Goal: Task Accomplishment & Management: Manage account settings

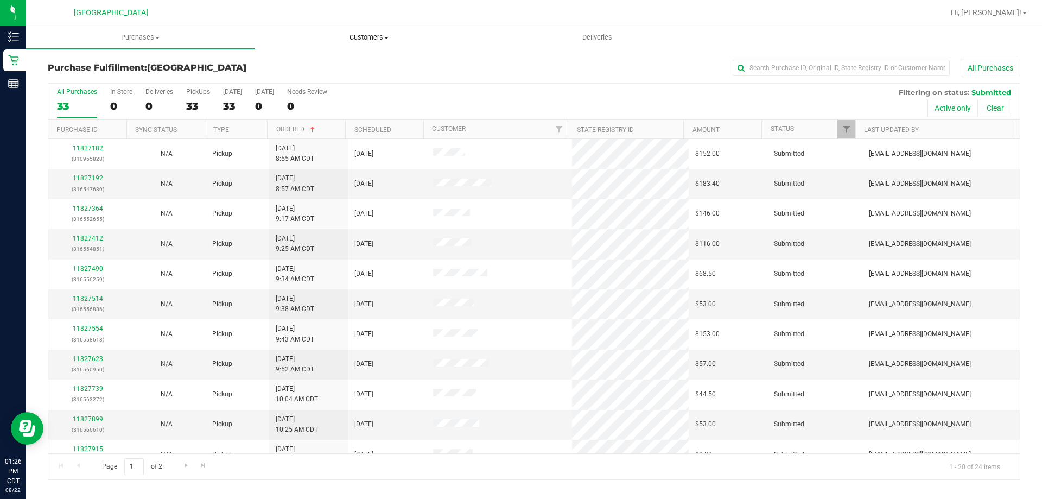
click at [378, 39] on span "Customers" at bounding box center [368, 38] width 227 height 10
click at [306, 68] on span "All customers" at bounding box center [293, 65] width 78 height 9
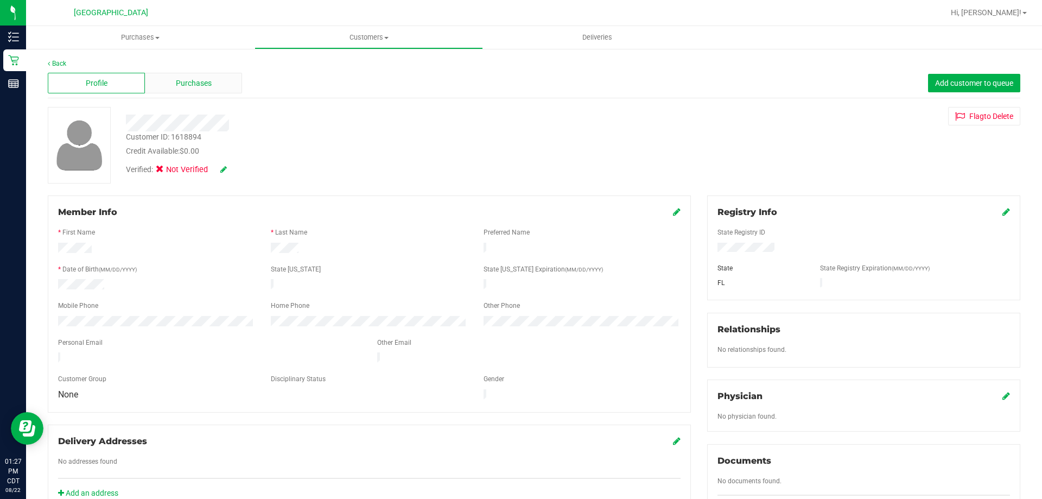
click at [180, 81] on span "Purchases" at bounding box center [194, 83] width 36 height 11
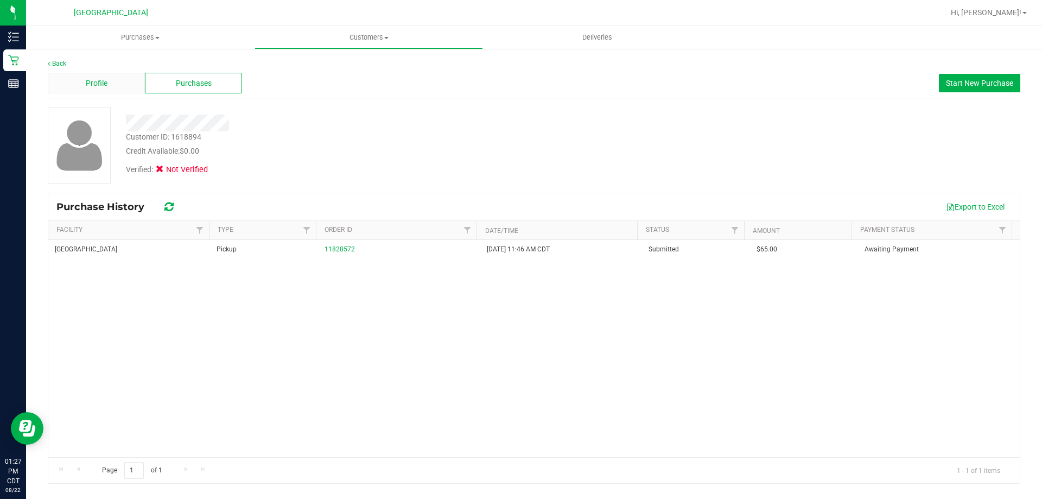
click at [99, 81] on span "Profile" at bounding box center [97, 83] width 22 height 11
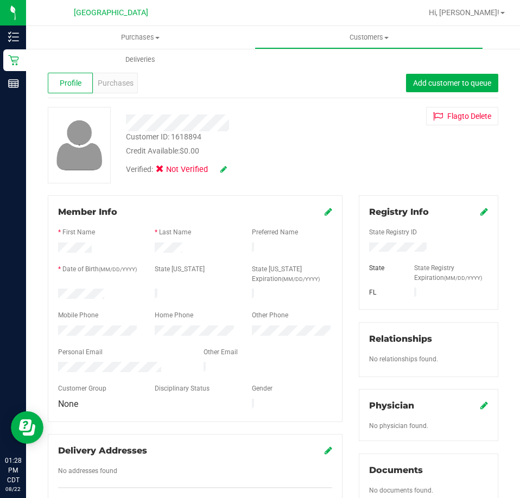
click at [480, 210] on icon at bounding box center [484, 211] width 8 height 9
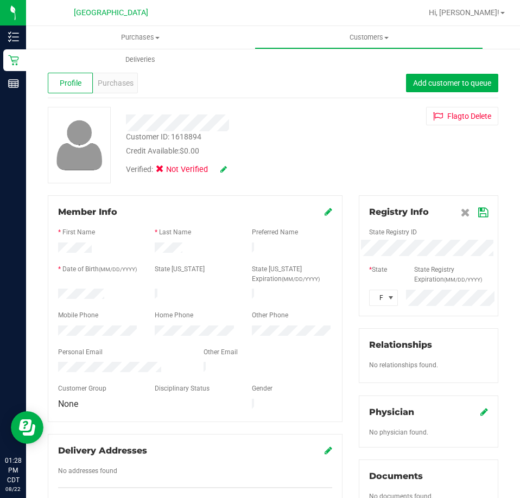
click at [478, 213] on icon at bounding box center [483, 212] width 10 height 9
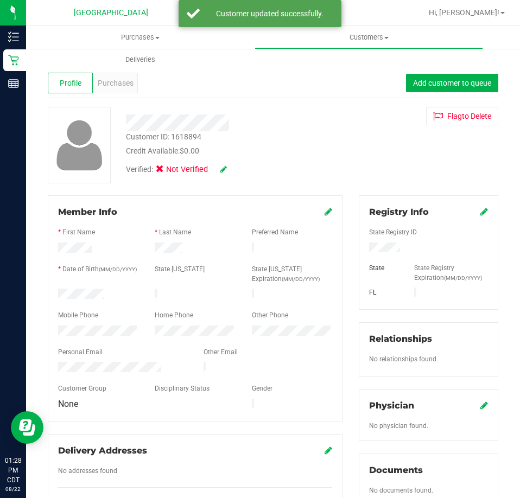
click at [324, 210] on icon at bounding box center [328, 211] width 8 height 9
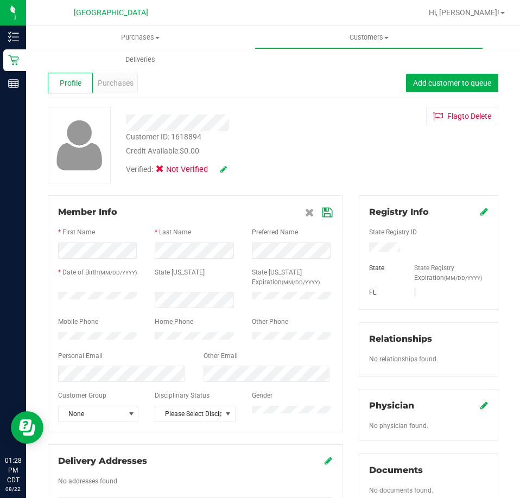
click at [323, 213] on icon at bounding box center [327, 212] width 10 height 9
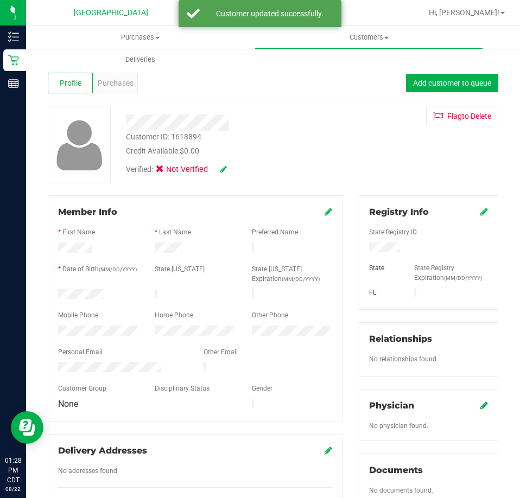
click at [220, 165] on div "Verified: Not Verified" at bounding box center [176, 170] width 101 height 12
click at [227, 168] on div "Verified: Not Verified" at bounding box center [234, 169] width 233 height 24
click at [225, 171] on icon at bounding box center [223, 169] width 7 height 8
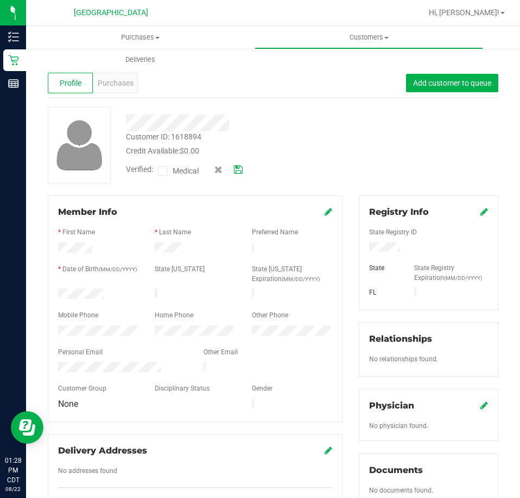
click at [162, 171] on icon at bounding box center [162, 171] width 7 height 0
click at [0, 0] on input "Medical" at bounding box center [0, 0] width 0 height 0
click at [241, 168] on icon at bounding box center [238, 170] width 9 height 8
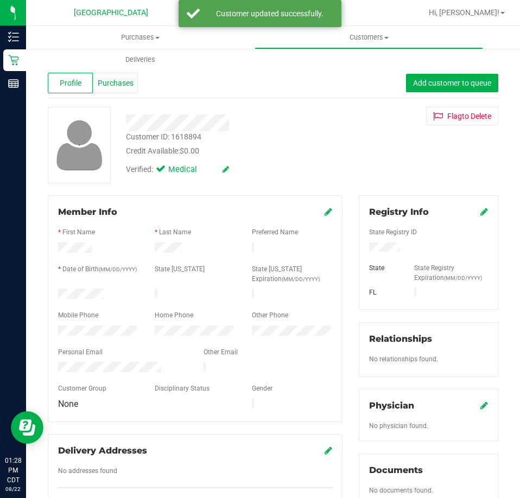
click at [119, 79] on span "Purchases" at bounding box center [116, 83] width 36 height 11
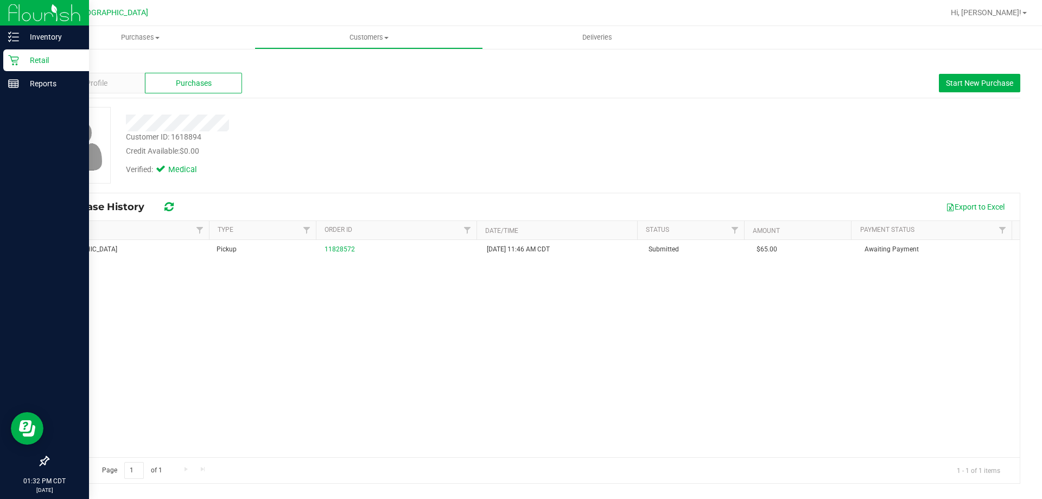
click at [36, 58] on p "Retail" at bounding box center [51, 60] width 65 height 13
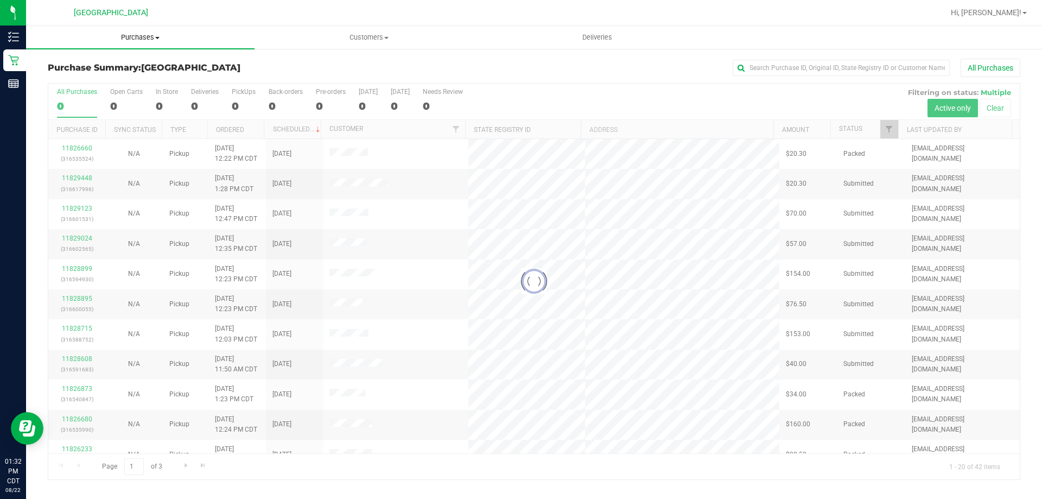
click at [144, 37] on span "Purchases" at bounding box center [140, 38] width 228 height 10
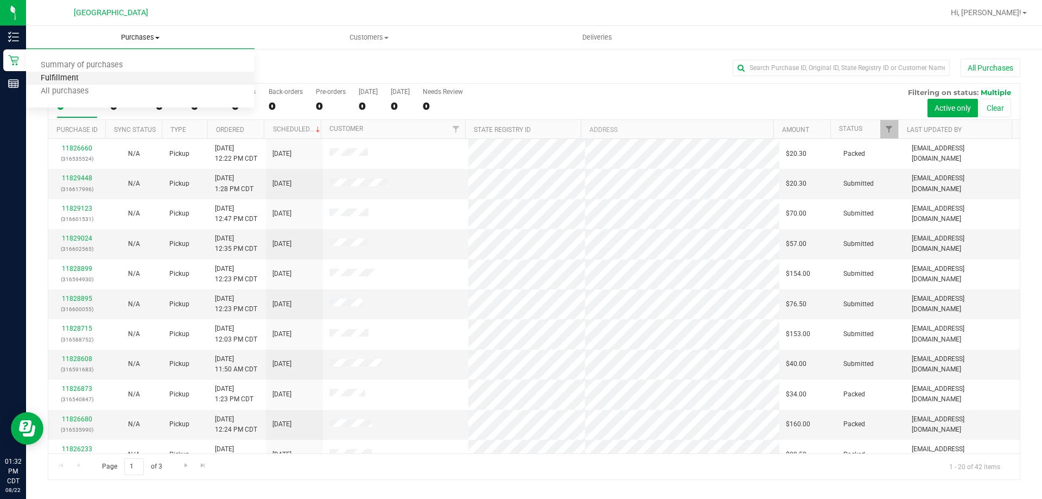
click at [85, 83] on span "Fulfillment" at bounding box center [59, 78] width 67 height 9
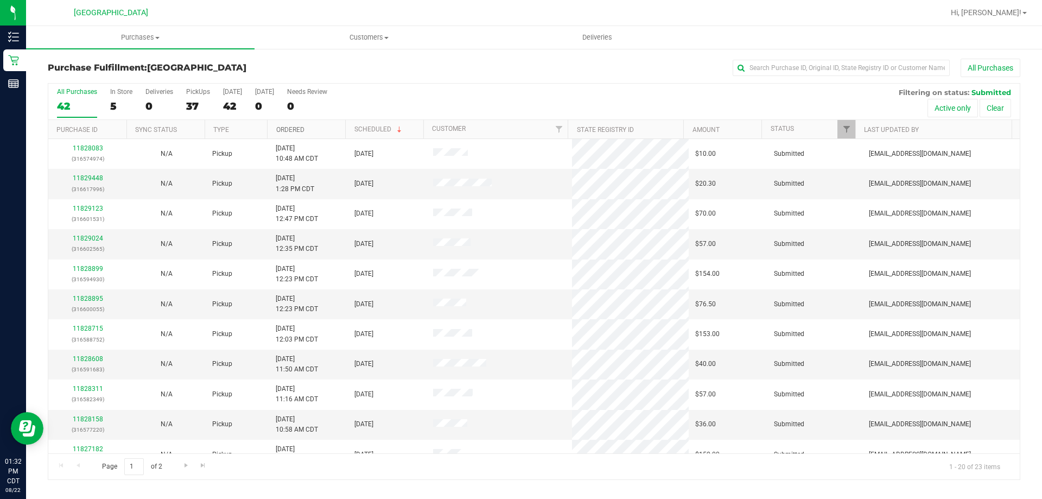
click at [289, 131] on link "Ordered" at bounding box center [290, 130] width 28 height 8
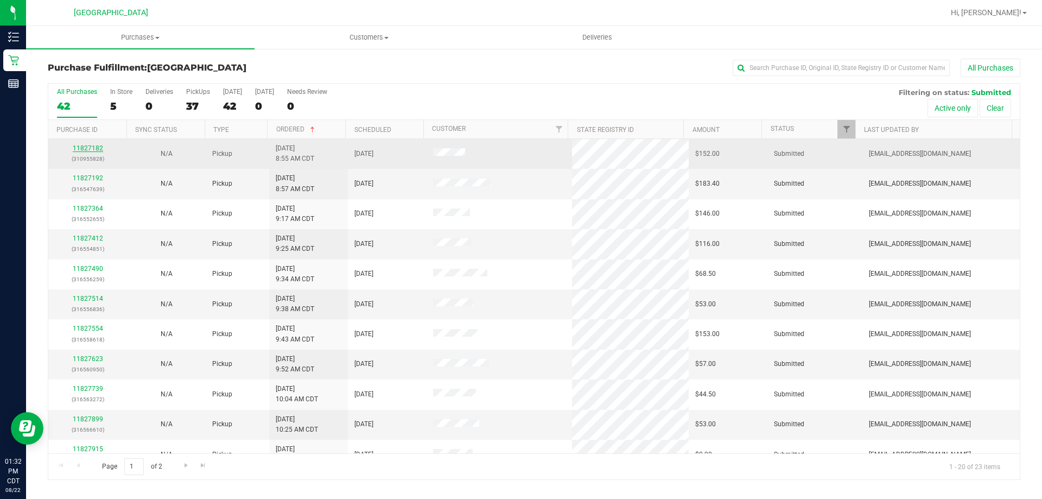
click at [95, 149] on link "11827182" at bounding box center [88, 148] width 30 height 8
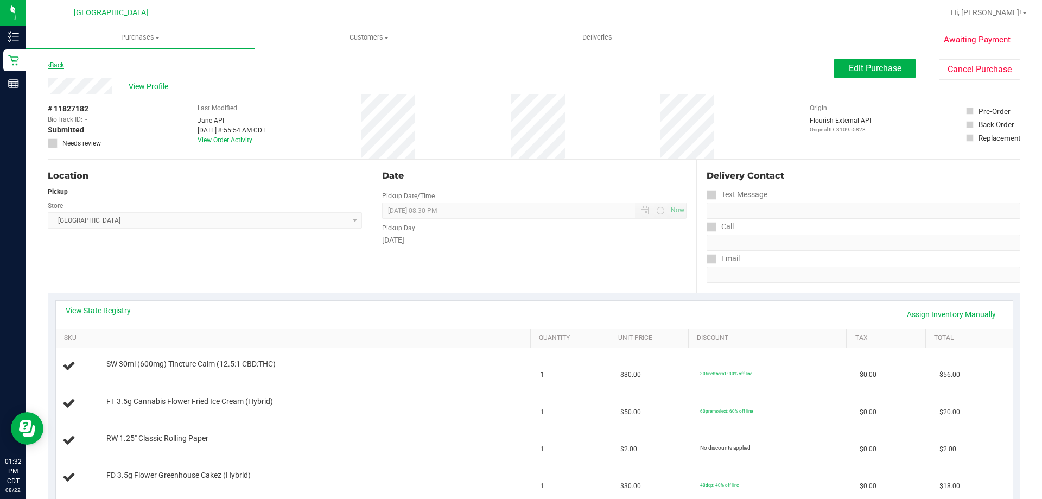
click at [53, 66] on link "Back" at bounding box center [56, 65] width 16 height 8
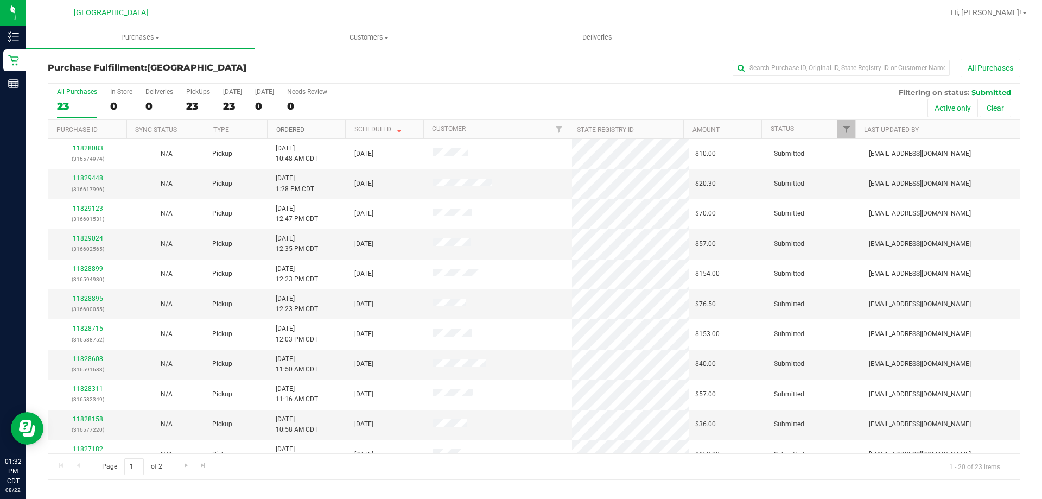
click at [295, 126] on link "Ordered" at bounding box center [290, 130] width 28 height 8
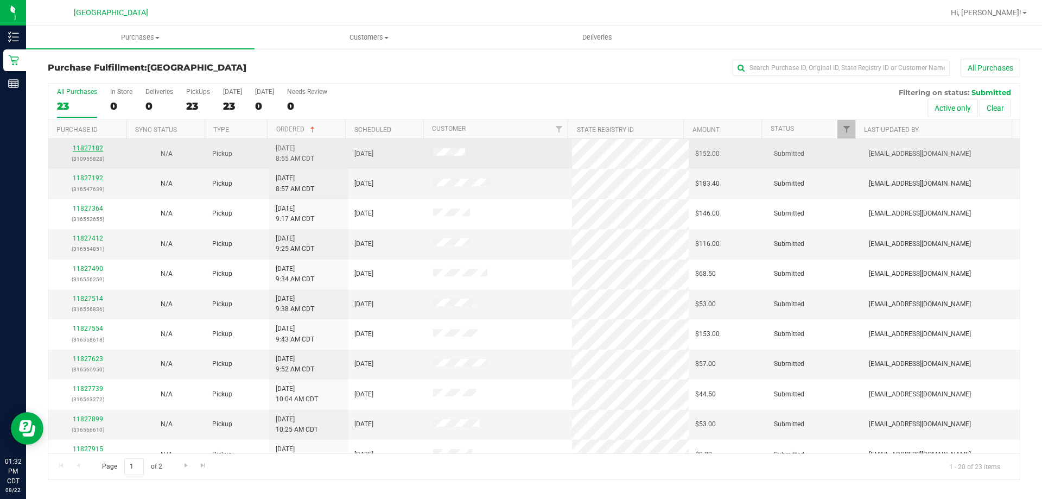
click at [98, 145] on link "11827182" at bounding box center [88, 148] width 30 height 8
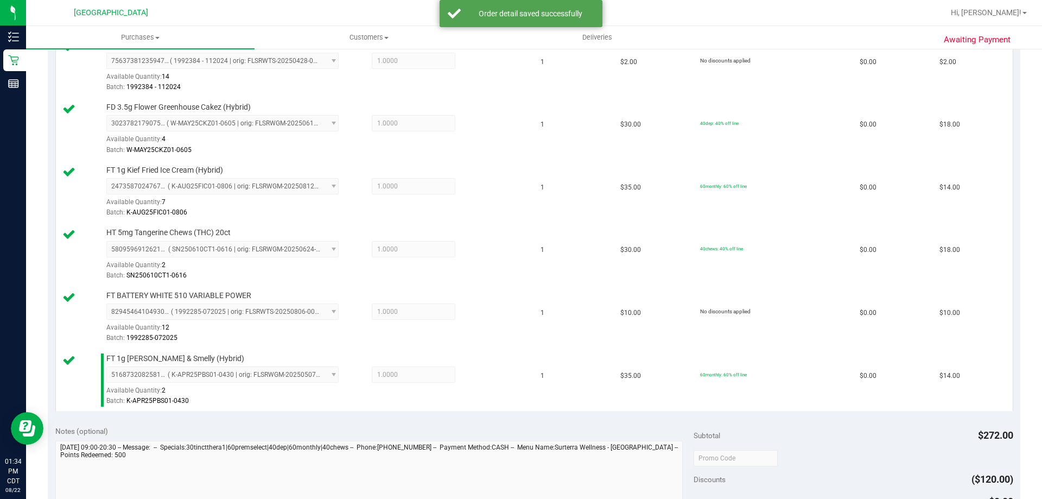
scroll to position [542, 0]
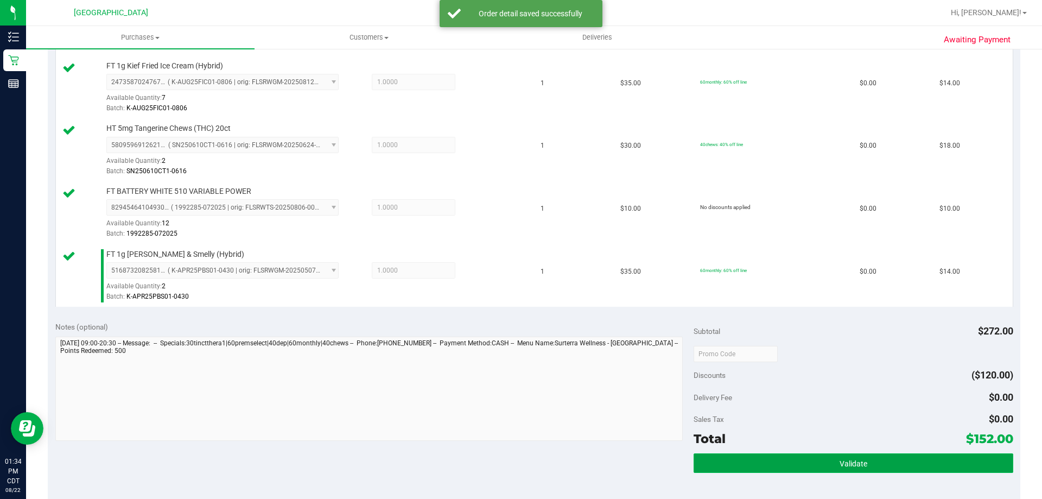
click at [775, 456] on button "Validate" at bounding box center [852, 463] width 319 height 20
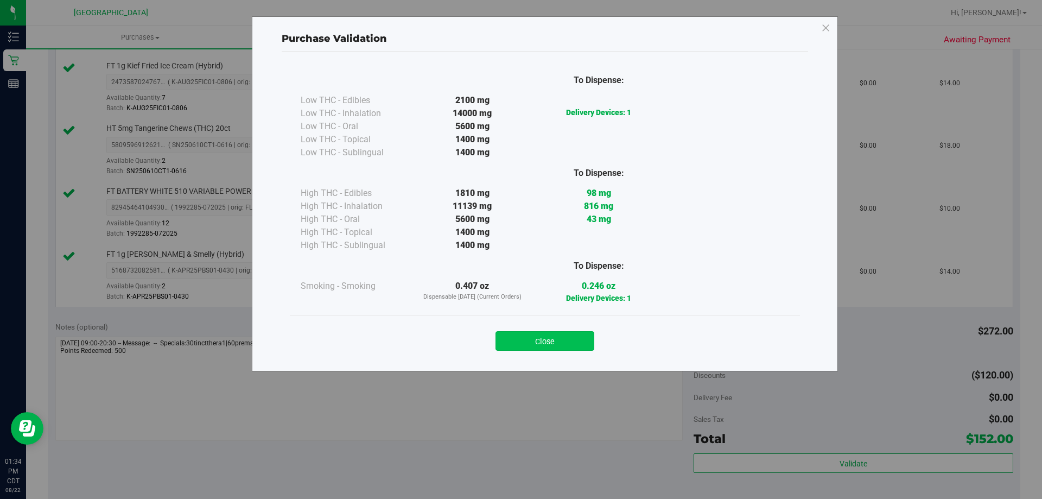
click at [587, 348] on button "Close" at bounding box center [544, 341] width 99 height 20
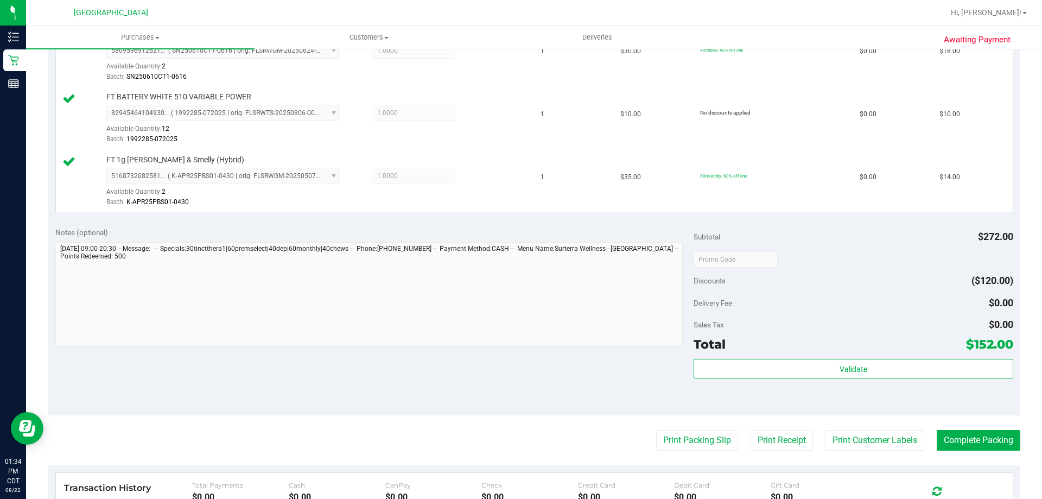
scroll to position [814, 0]
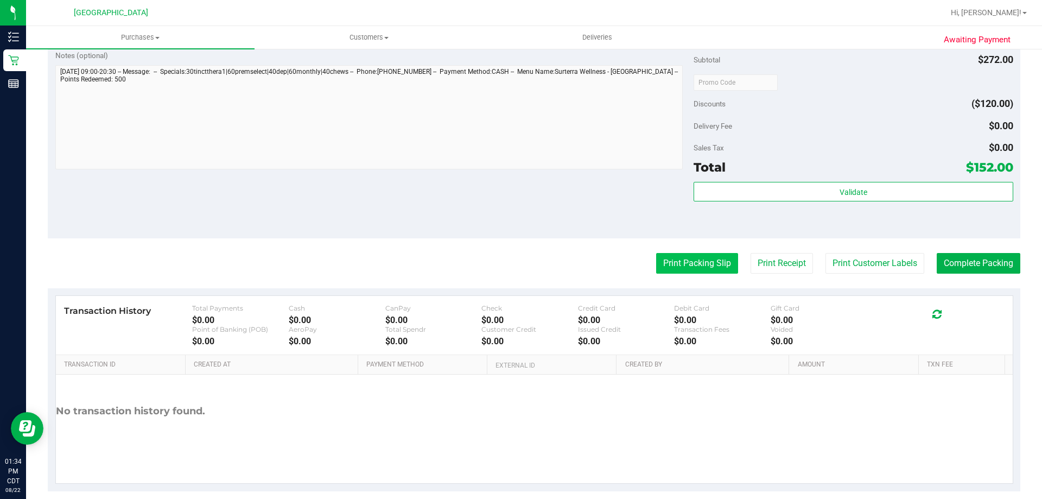
click at [701, 265] on button "Print Packing Slip" at bounding box center [697, 263] width 82 height 21
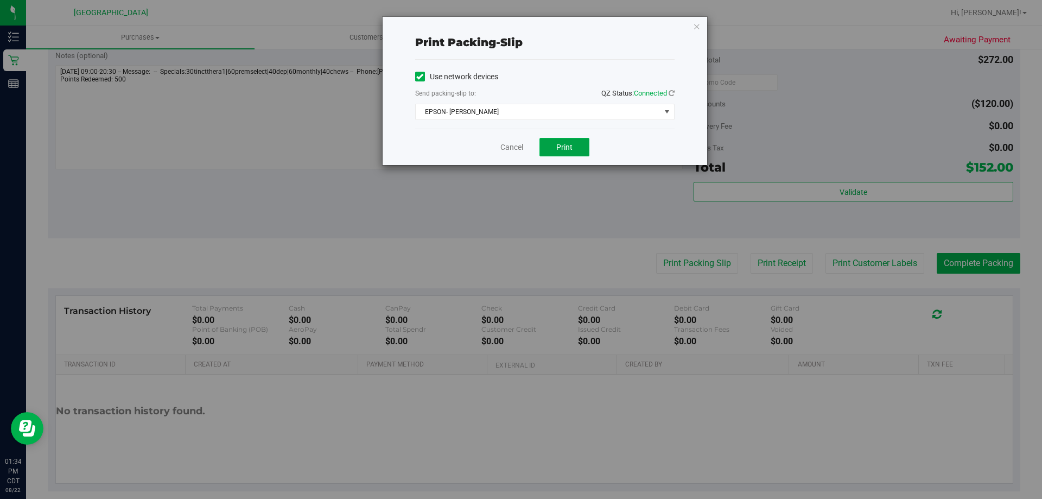
click at [573, 145] on button "Print" at bounding box center [564, 147] width 50 height 18
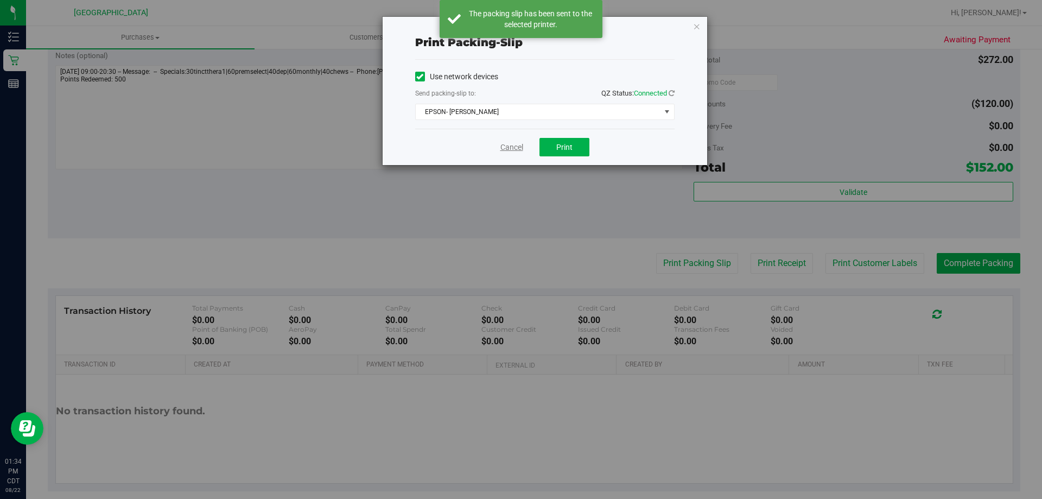
click at [506, 147] on link "Cancel" at bounding box center [511, 147] width 23 height 11
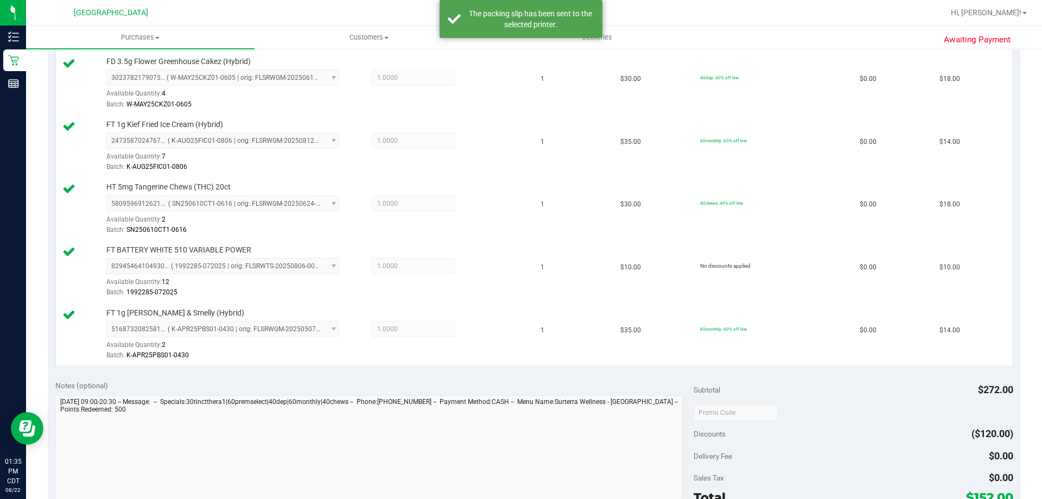
scroll to position [651, 0]
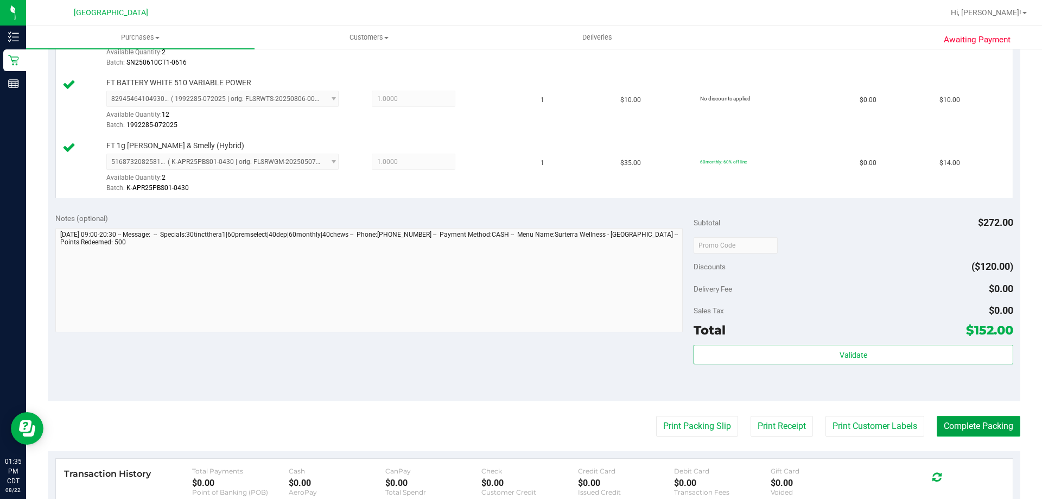
click at [968, 431] on button "Complete Packing" at bounding box center [978, 426] width 84 height 21
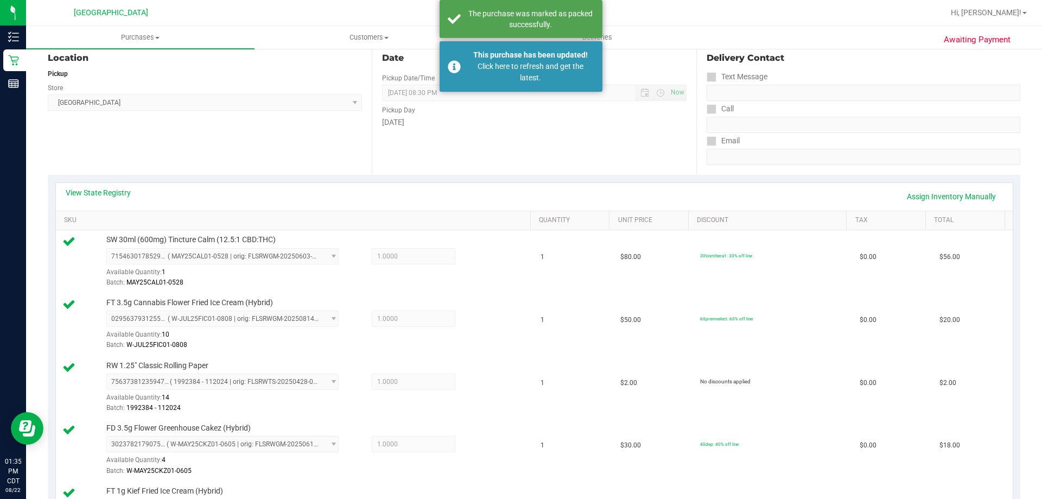
scroll to position [0, 0]
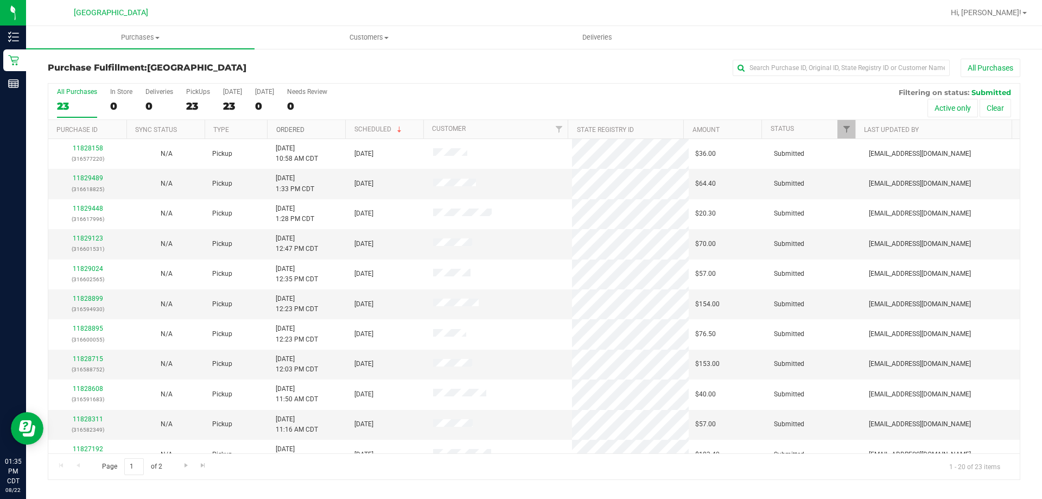
click at [280, 131] on link "Ordered" at bounding box center [290, 130] width 28 height 8
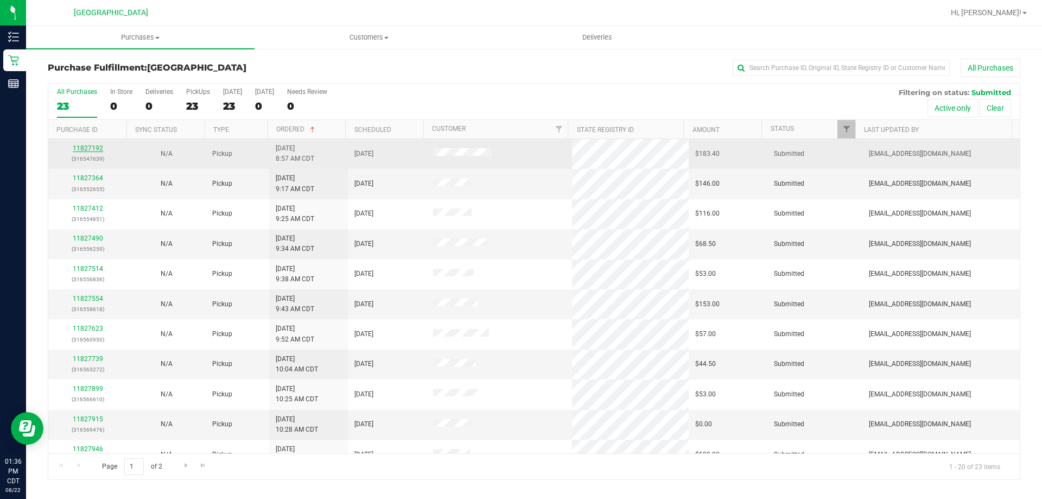
click at [91, 151] on link "11827192" at bounding box center [88, 148] width 30 height 8
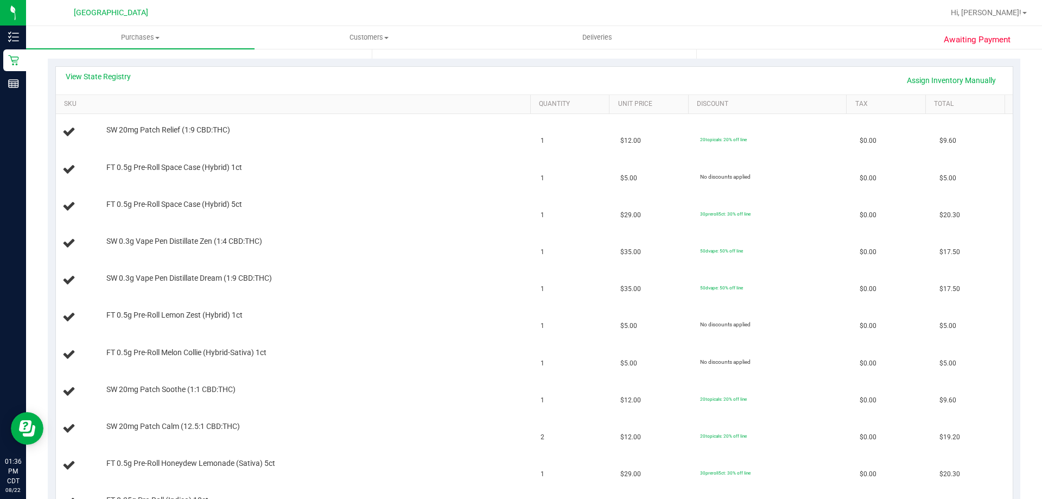
scroll to position [217, 0]
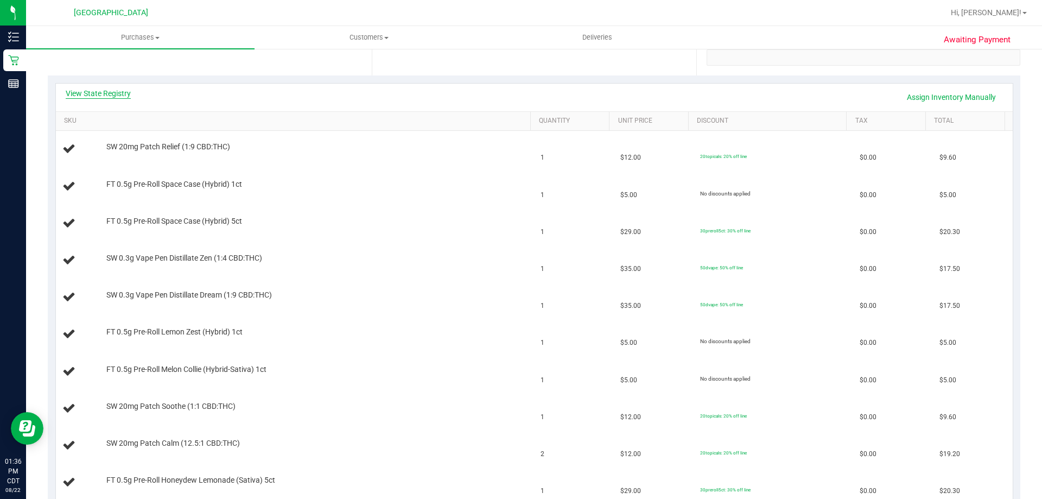
click at [109, 97] on link "View State Registry" at bounding box center [98, 93] width 65 height 11
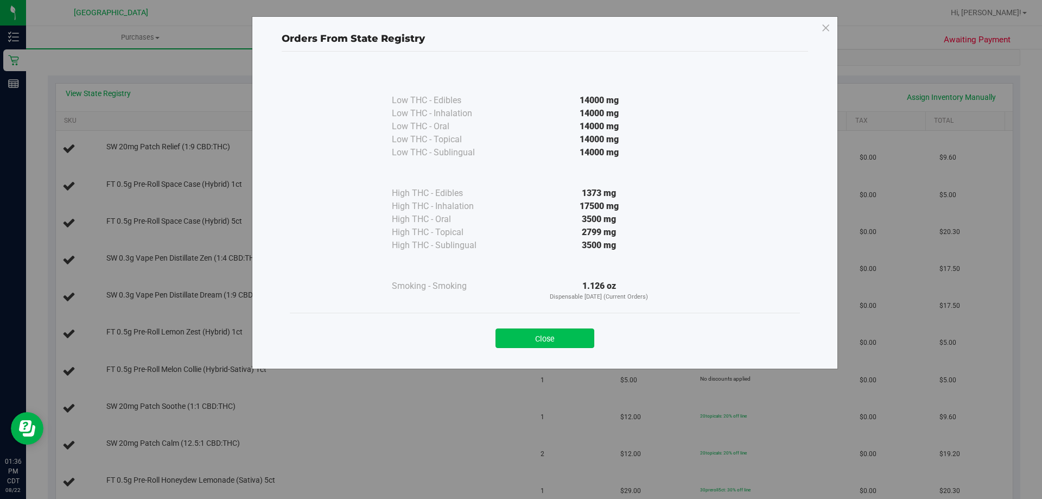
click at [538, 334] on button "Close" at bounding box center [544, 338] width 99 height 20
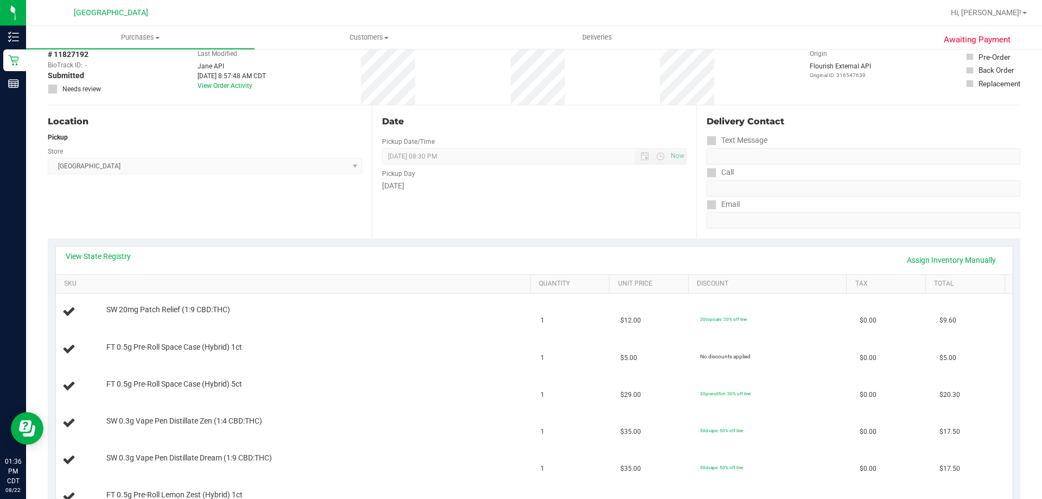
scroll to position [0, 0]
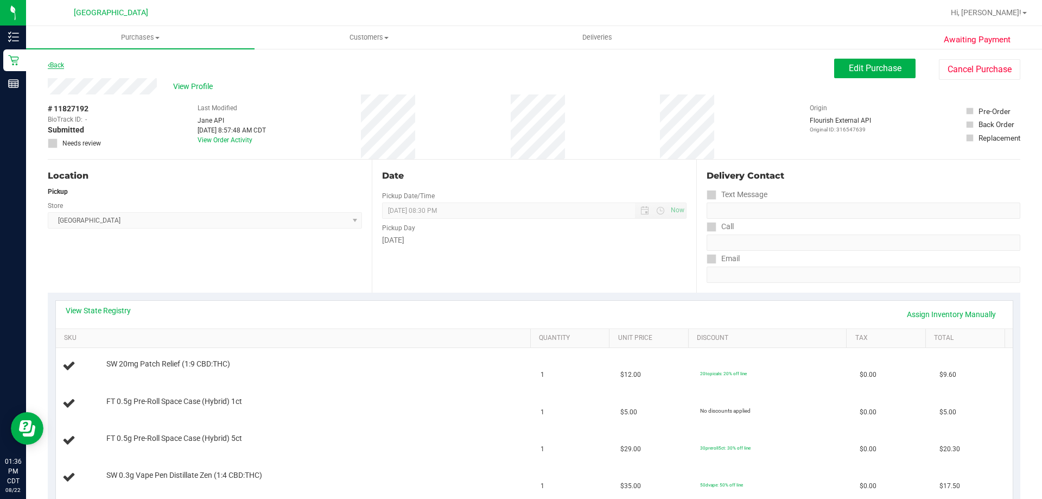
click at [52, 68] on link "Back" at bounding box center [56, 65] width 16 height 8
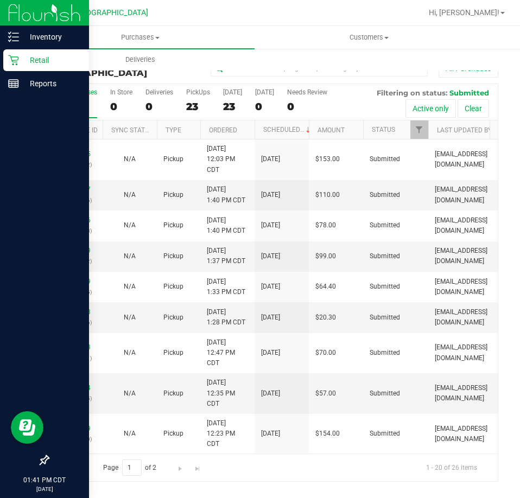
click at [73, 61] on p "Retail" at bounding box center [51, 60] width 65 height 13
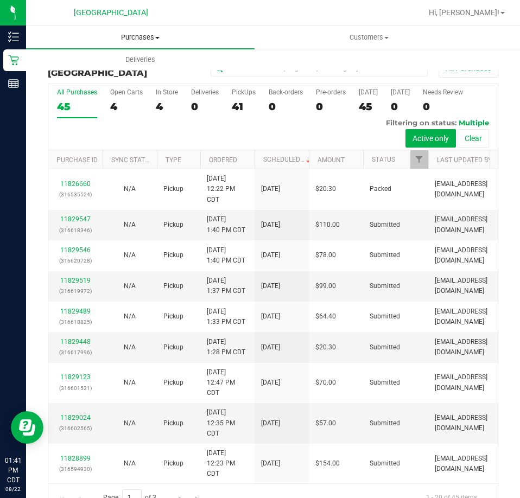
click at [149, 34] on span "Purchases" at bounding box center [140, 38] width 228 height 10
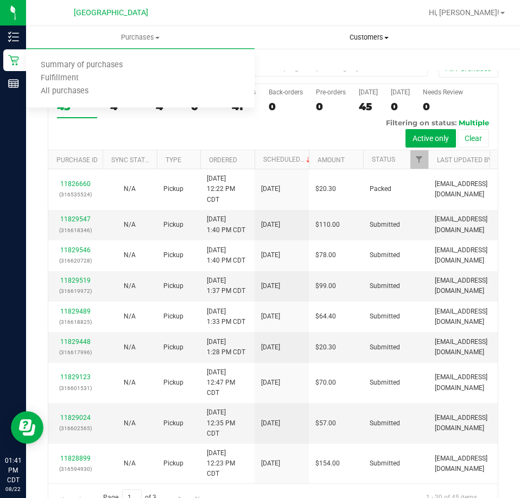
click at [382, 37] on span "Customers" at bounding box center [368, 38] width 227 height 10
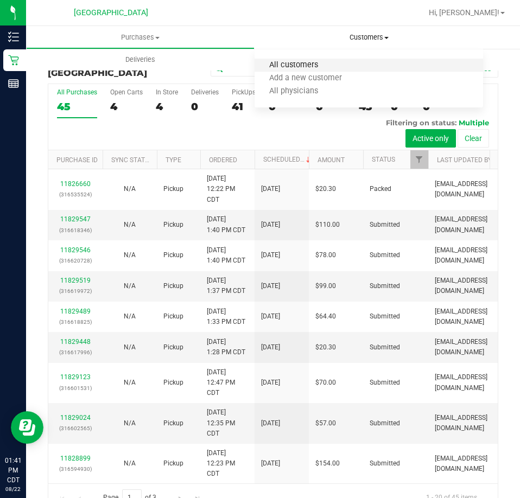
click at [296, 67] on span "All customers" at bounding box center [293, 65] width 78 height 9
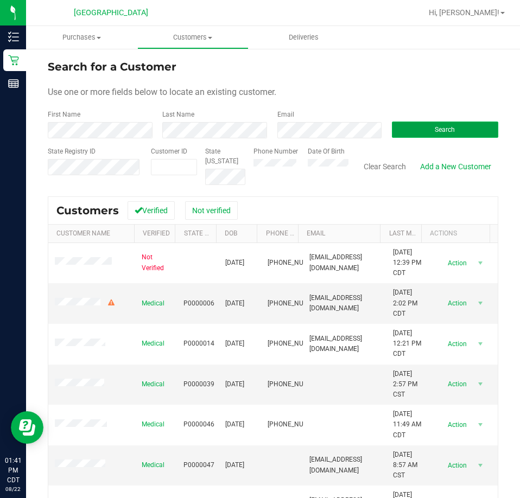
click at [444, 131] on span "Search" at bounding box center [445, 130] width 20 height 8
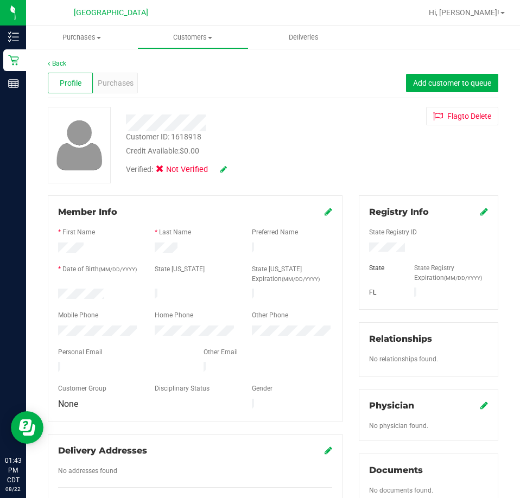
click at [227, 171] on icon at bounding box center [223, 169] width 7 height 8
click at [162, 171] on icon at bounding box center [162, 171] width 7 height 0
click at [0, 0] on input "Medical" at bounding box center [0, 0] width 0 height 0
click at [236, 169] on icon at bounding box center [238, 170] width 9 height 8
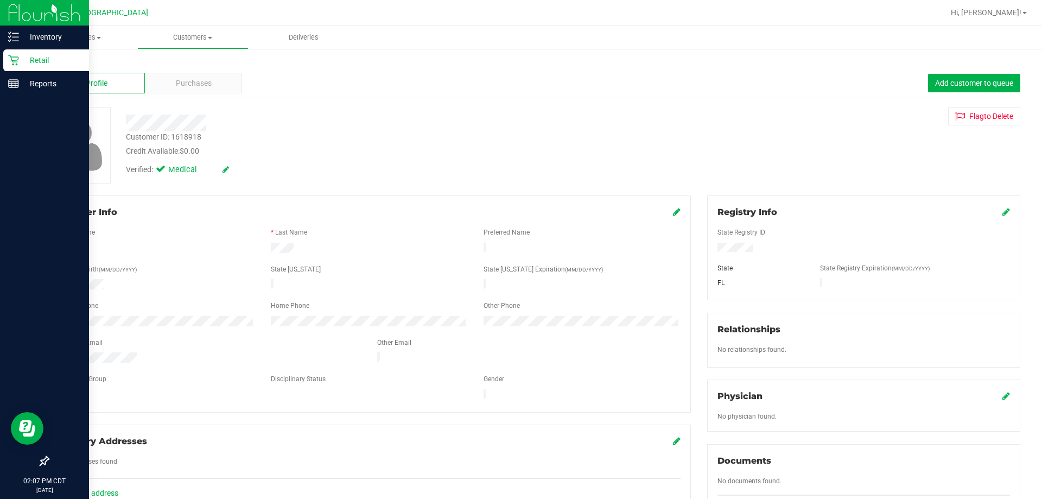
click at [25, 55] on p "Retail" at bounding box center [51, 60] width 65 height 13
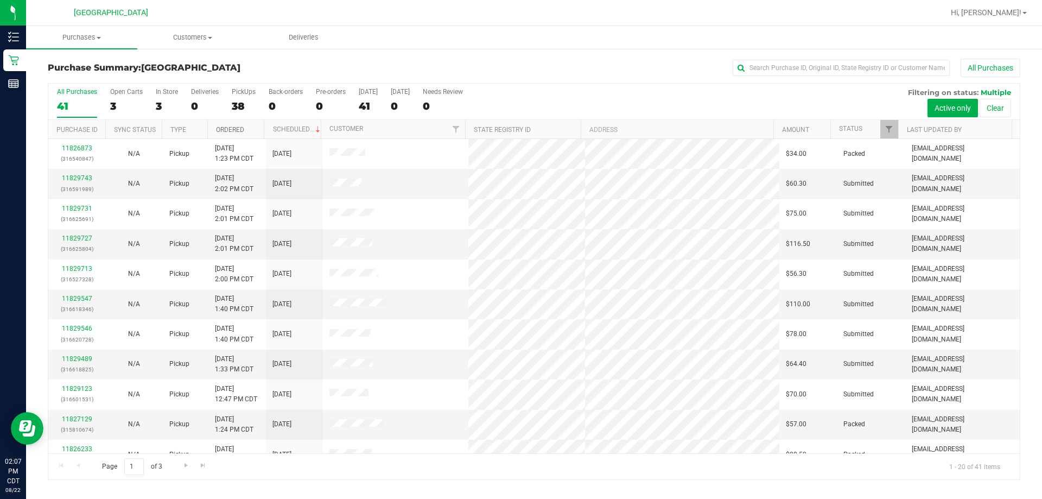
click at [236, 128] on link "Ordered" at bounding box center [230, 130] width 28 height 8
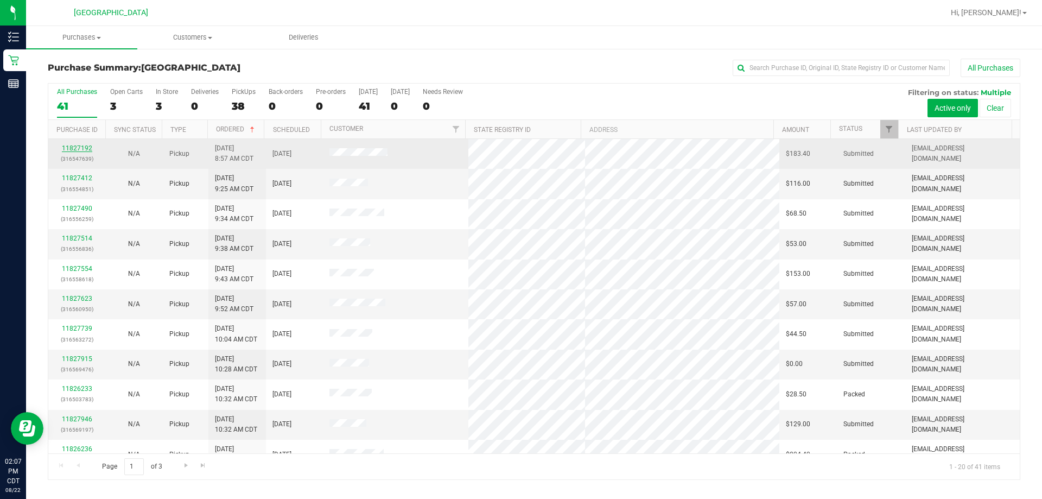
click at [81, 146] on link "11827192" at bounding box center [77, 148] width 30 height 8
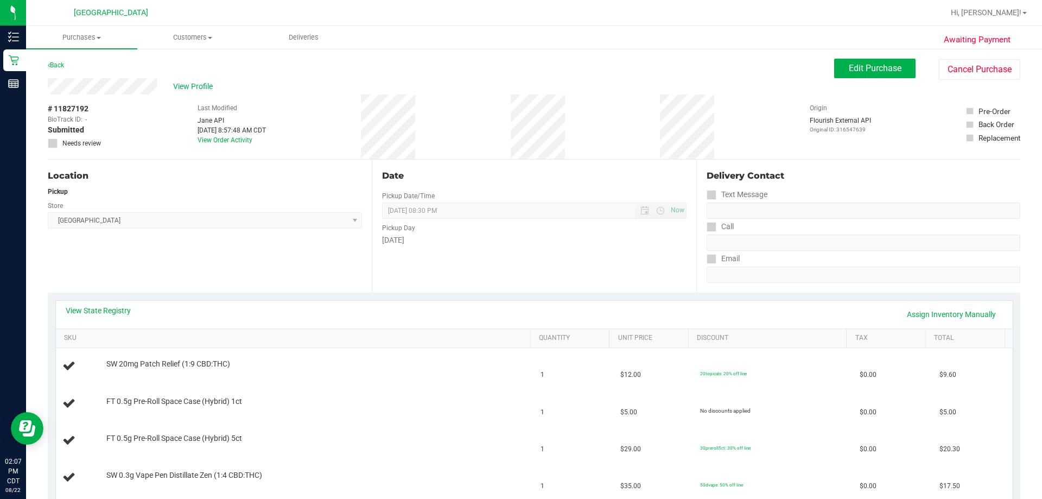
click at [62, 61] on div "Back" at bounding box center [56, 65] width 16 height 13
click at [64, 63] on link "Back" at bounding box center [56, 65] width 16 height 8
